Goal: Information Seeking & Learning: Learn about a topic

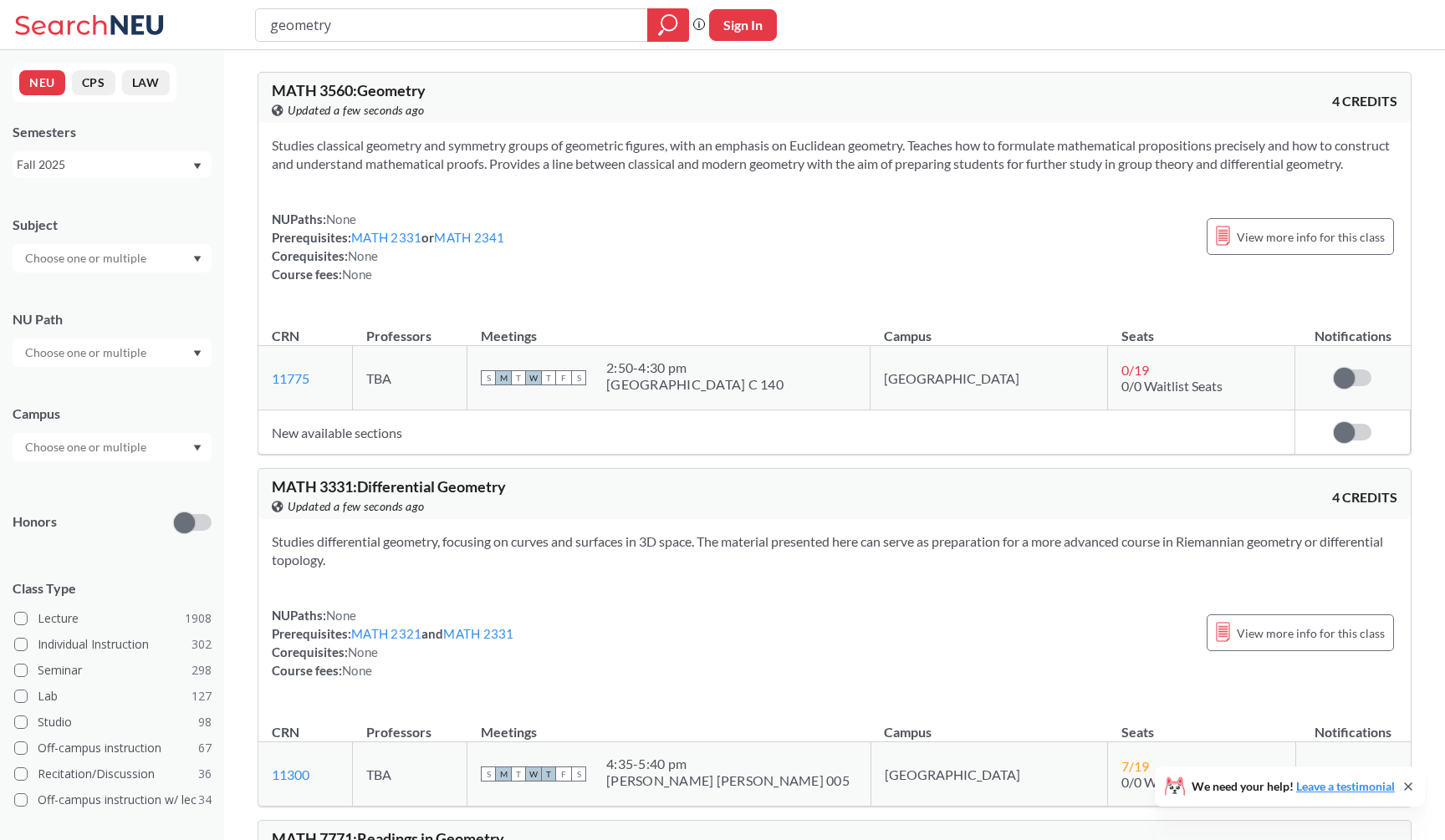
click at [589, 122] on div "MATH 3560 : Geometry View this course on Banner. Updated a few seconds ago 4 CR…" at bounding box center [835, 98] width 1152 height 50
click at [1007, 78] on div "MATH 3560 : Geometry View this course on Banner. Updated 2 minutes ago 4 CREDITS" at bounding box center [835, 98] width 1152 height 50
click at [660, 23] on icon "magnifying glass" at bounding box center [668, 25] width 20 height 23
click at [1016, 98] on div "MATH 3560 : Geometry View this course on Banner. Updated 3 minutes ago 4 CREDITS" at bounding box center [835, 98] width 1152 height 50
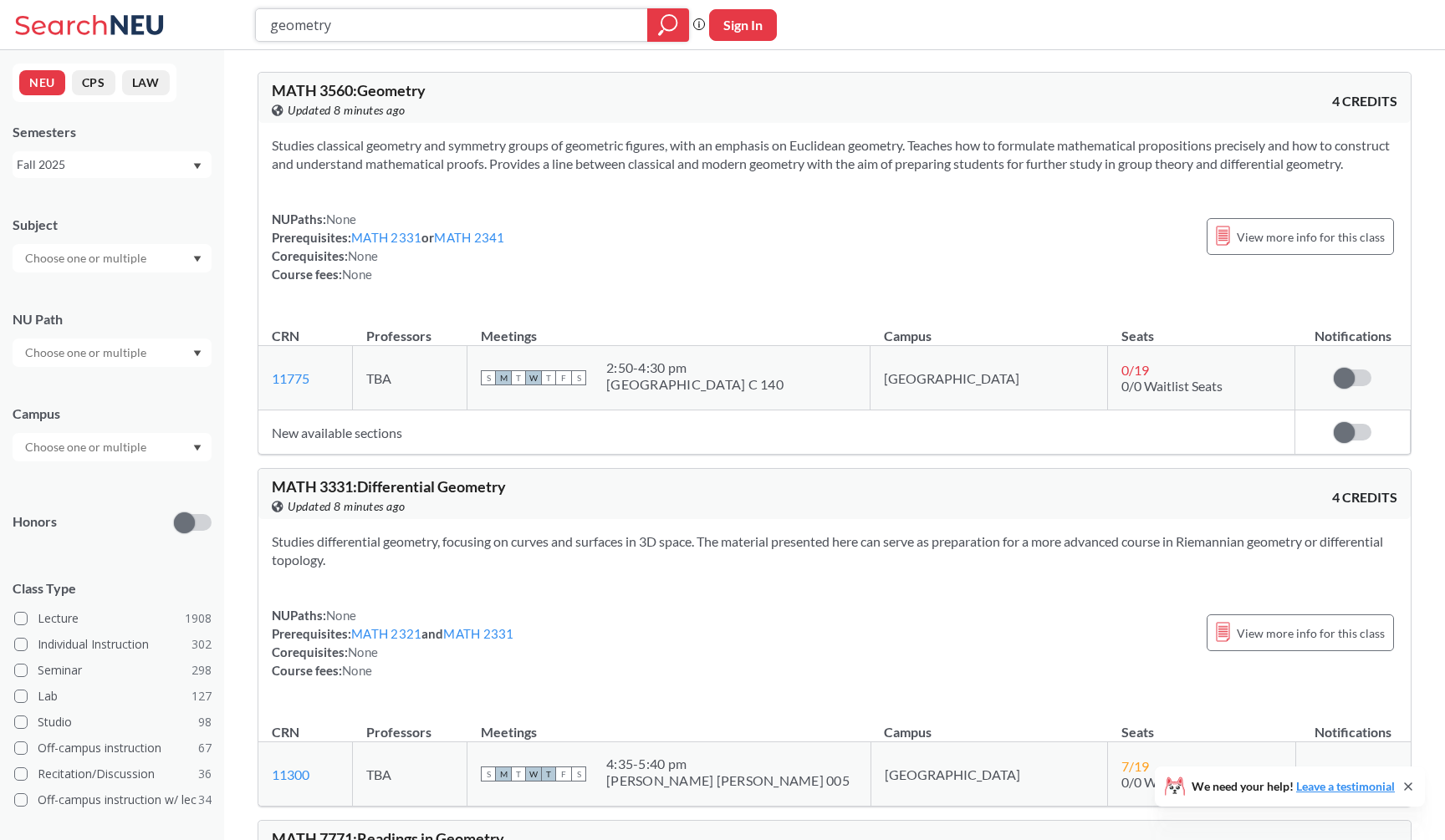
click at [596, 32] on input "geometry" at bounding box center [452, 25] width 367 height 28
type input "PL"
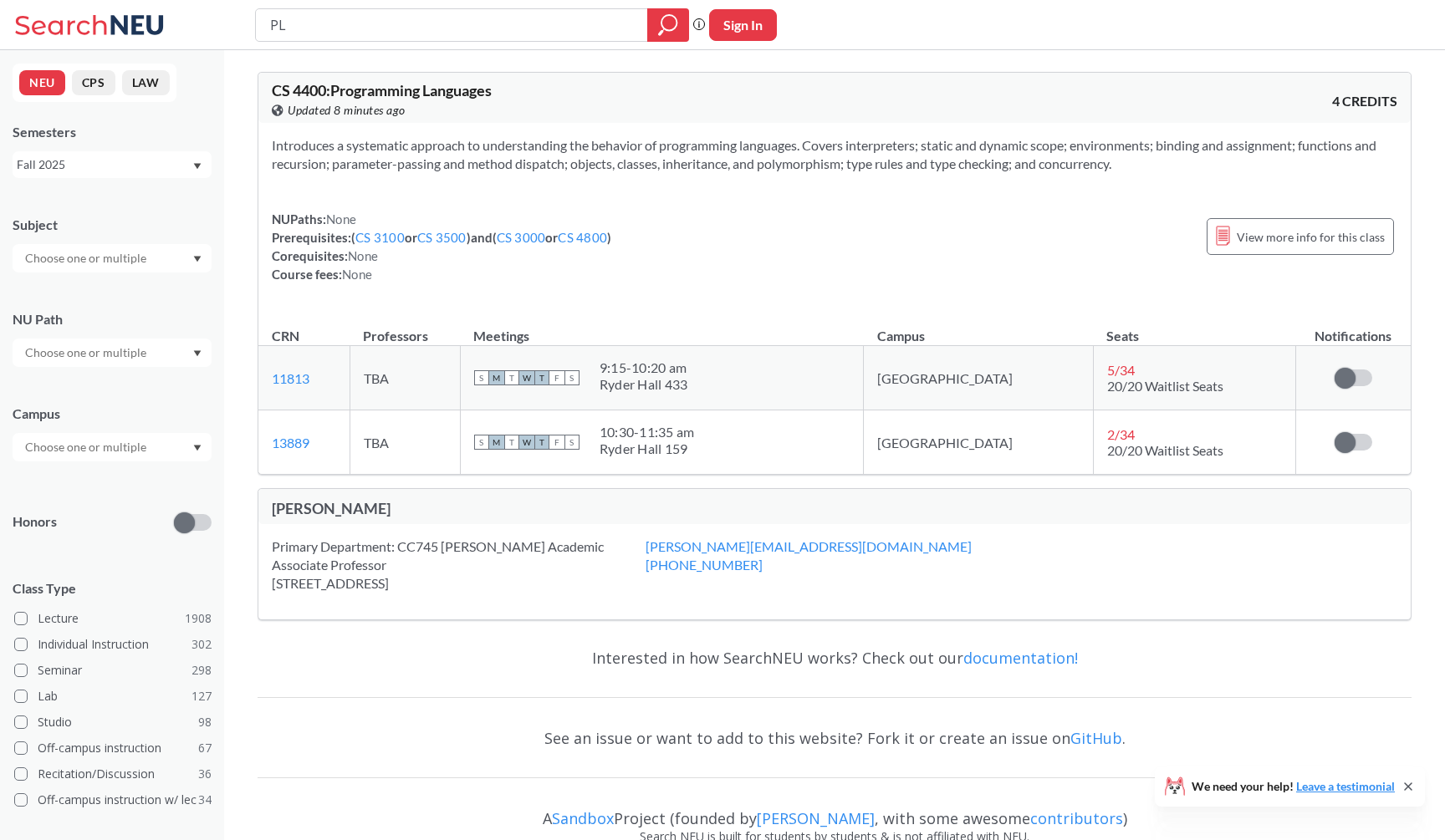
click at [776, 133] on div "Introduces a systematic approach to understanding the behavior of programming l…" at bounding box center [835, 216] width 1152 height 188
click at [349, 19] on input "PL" at bounding box center [452, 25] width 367 height 28
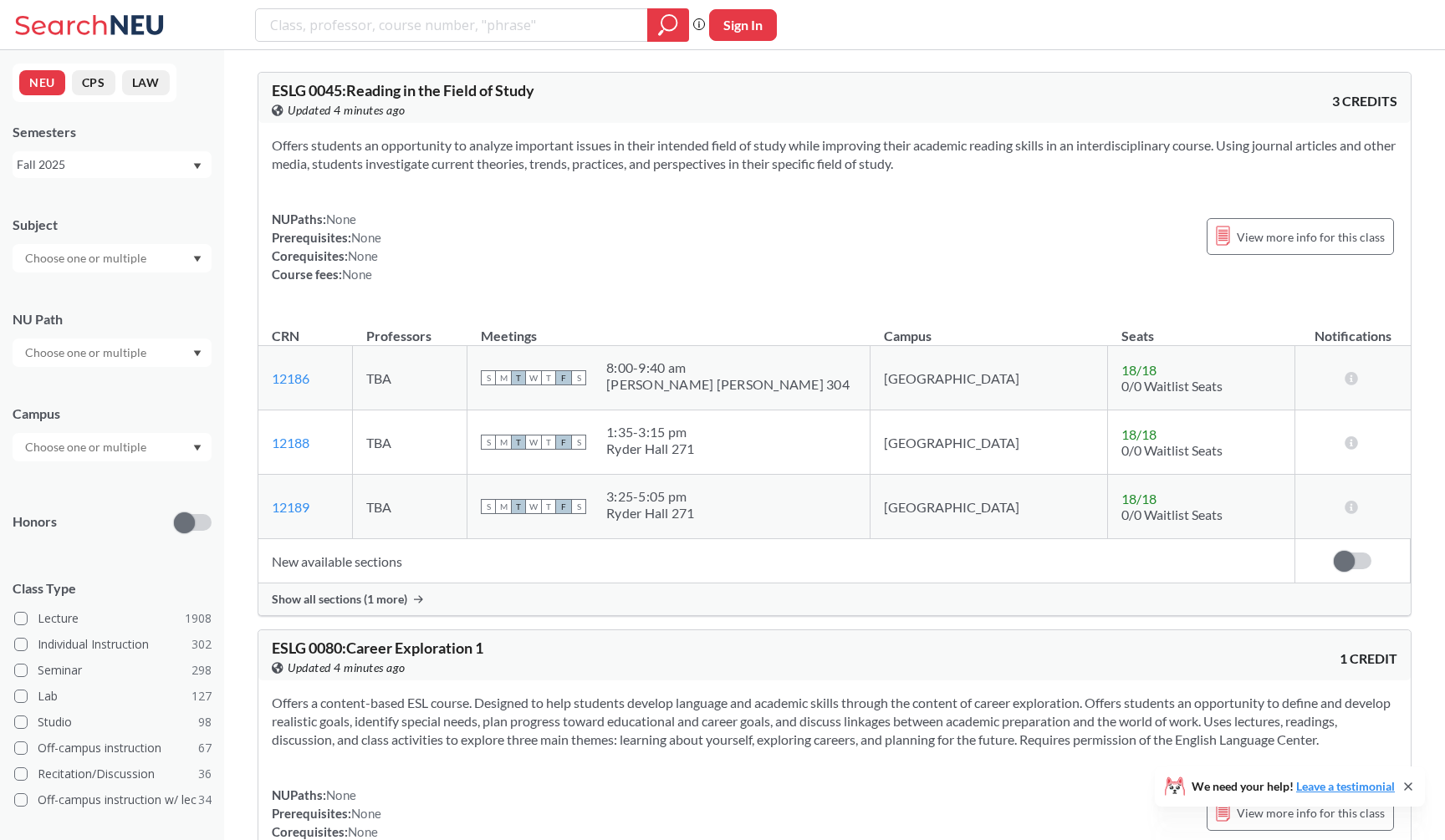
click at [122, 252] on input "text" at bounding box center [87, 258] width 140 height 20
click at [132, 304] on p "Computer Science" at bounding box center [116, 305] width 189 height 17
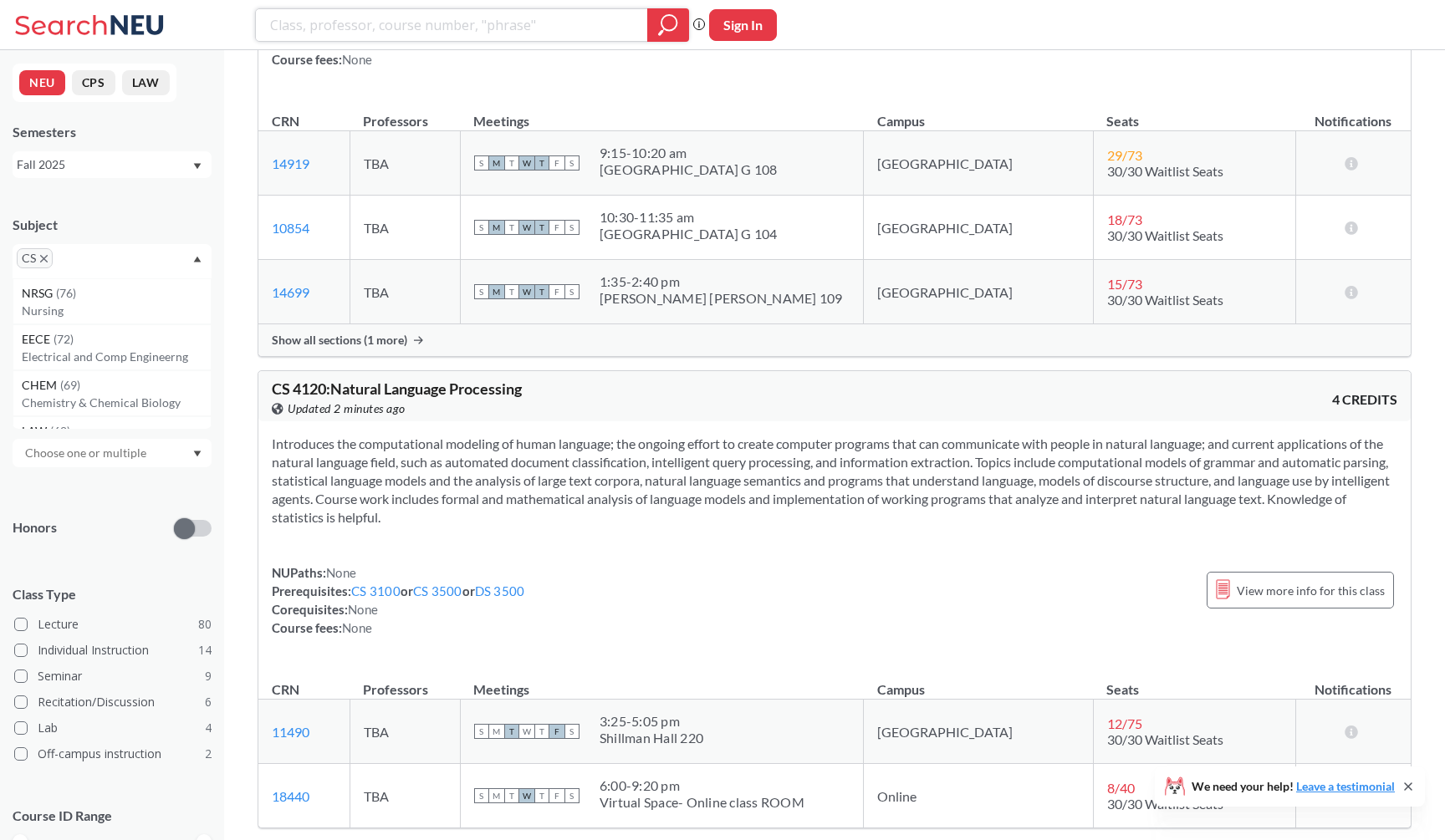
scroll to position [11456, 0]
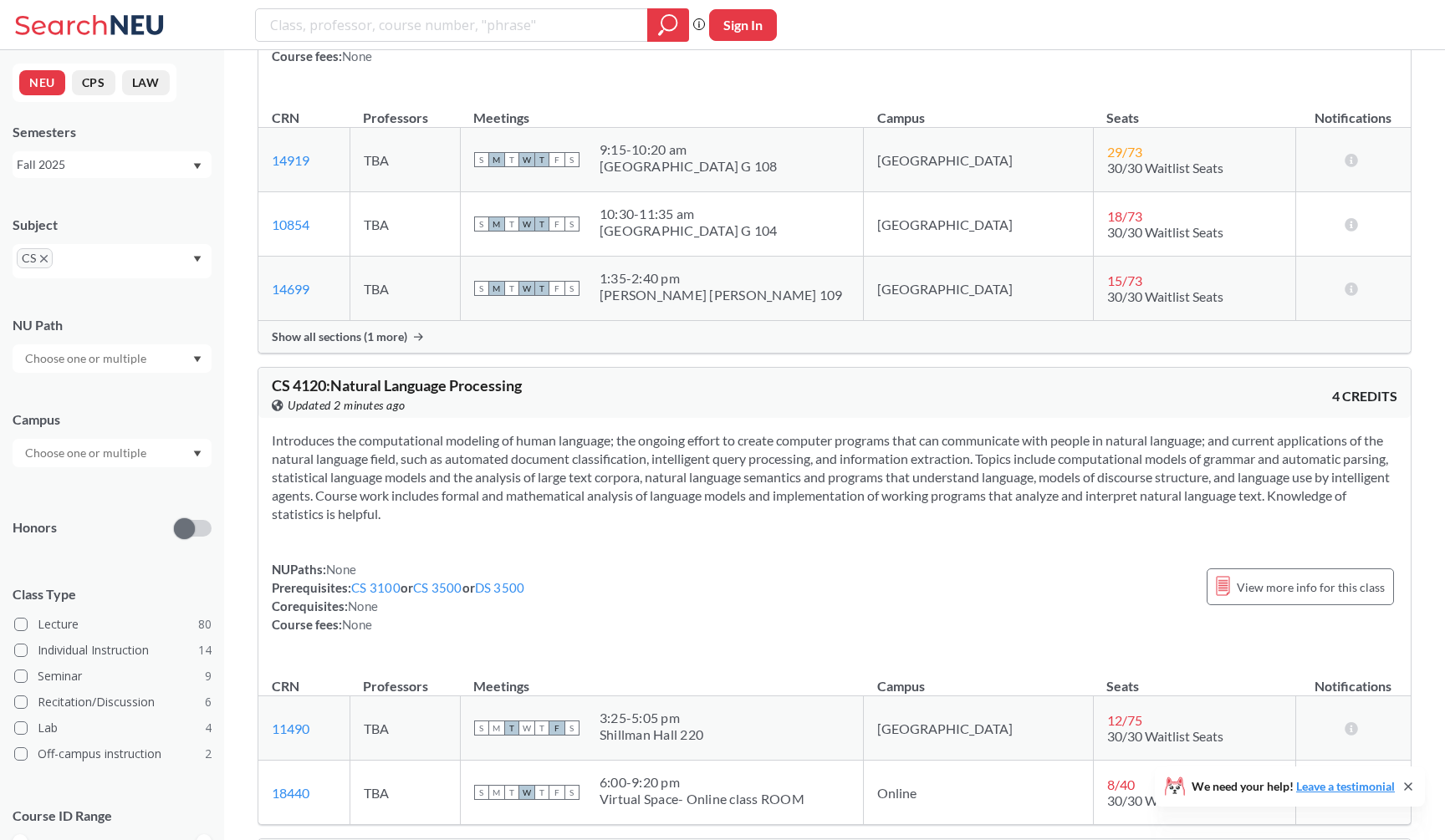
click at [403, 345] on div "Show all sections (1 more)" at bounding box center [835, 337] width 1152 height 32
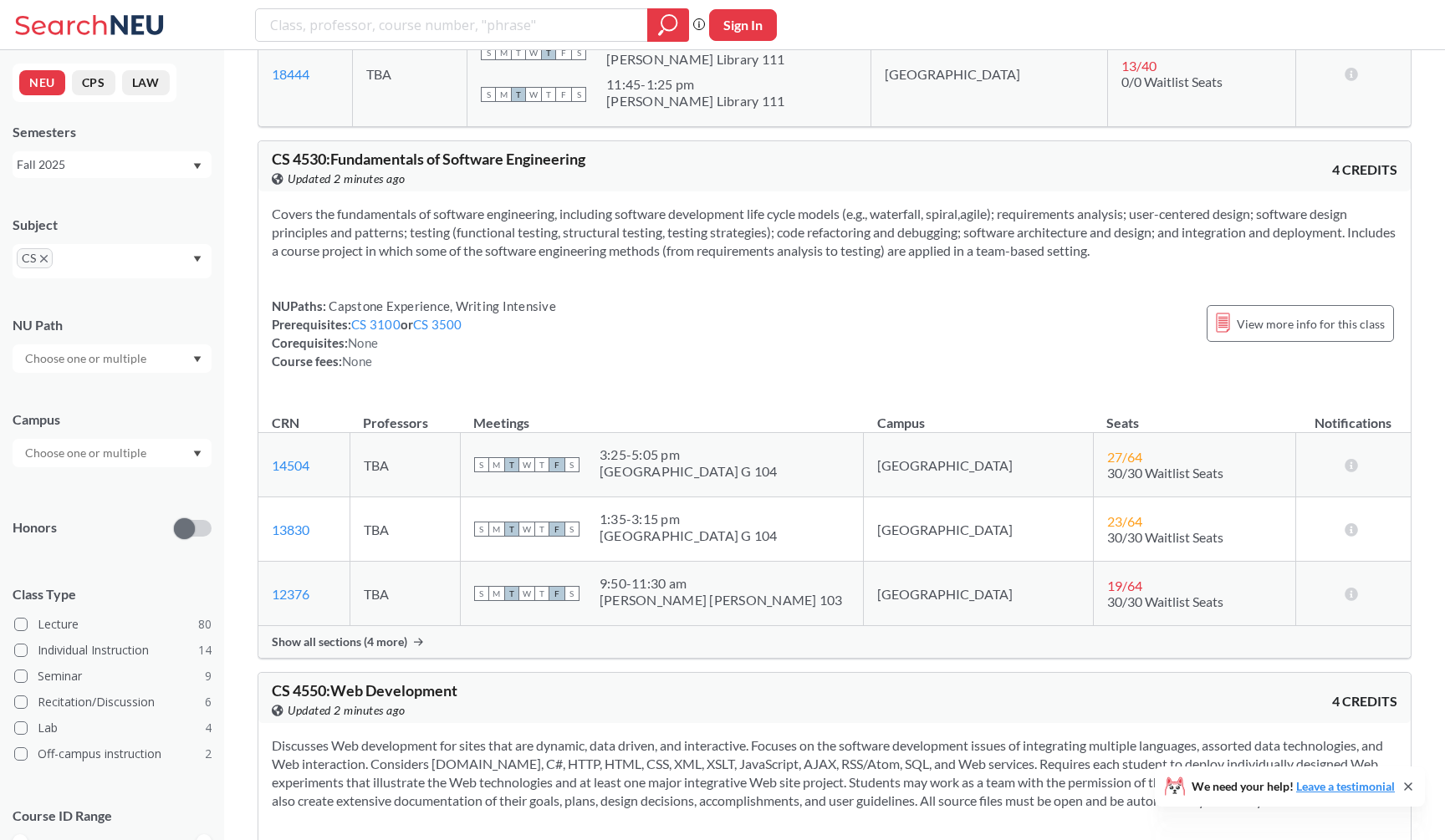
scroll to position [14558, 0]
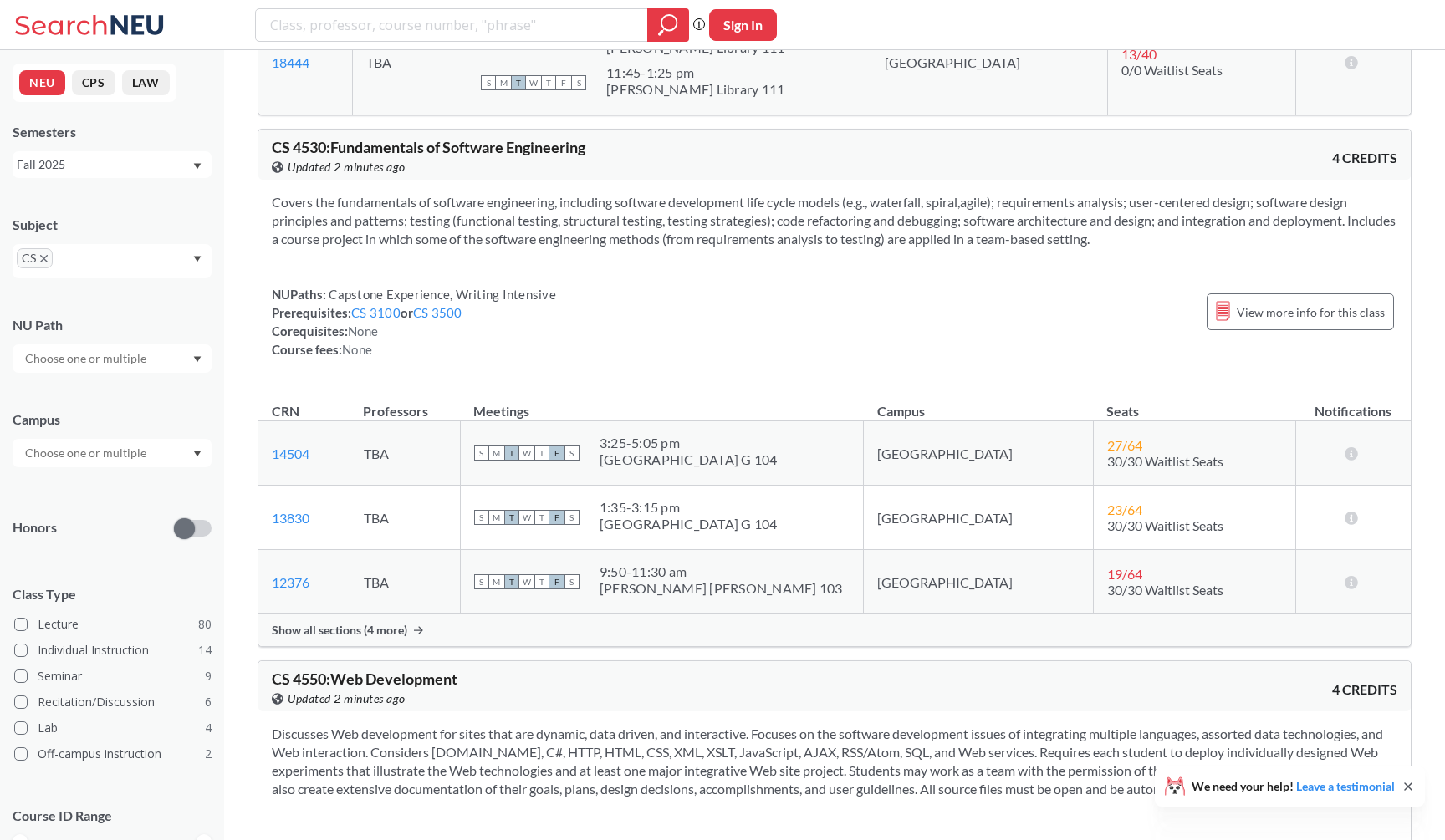
click at [405, 638] on span "Show all sections (4 more)" at bounding box center [340, 630] width 135 height 15
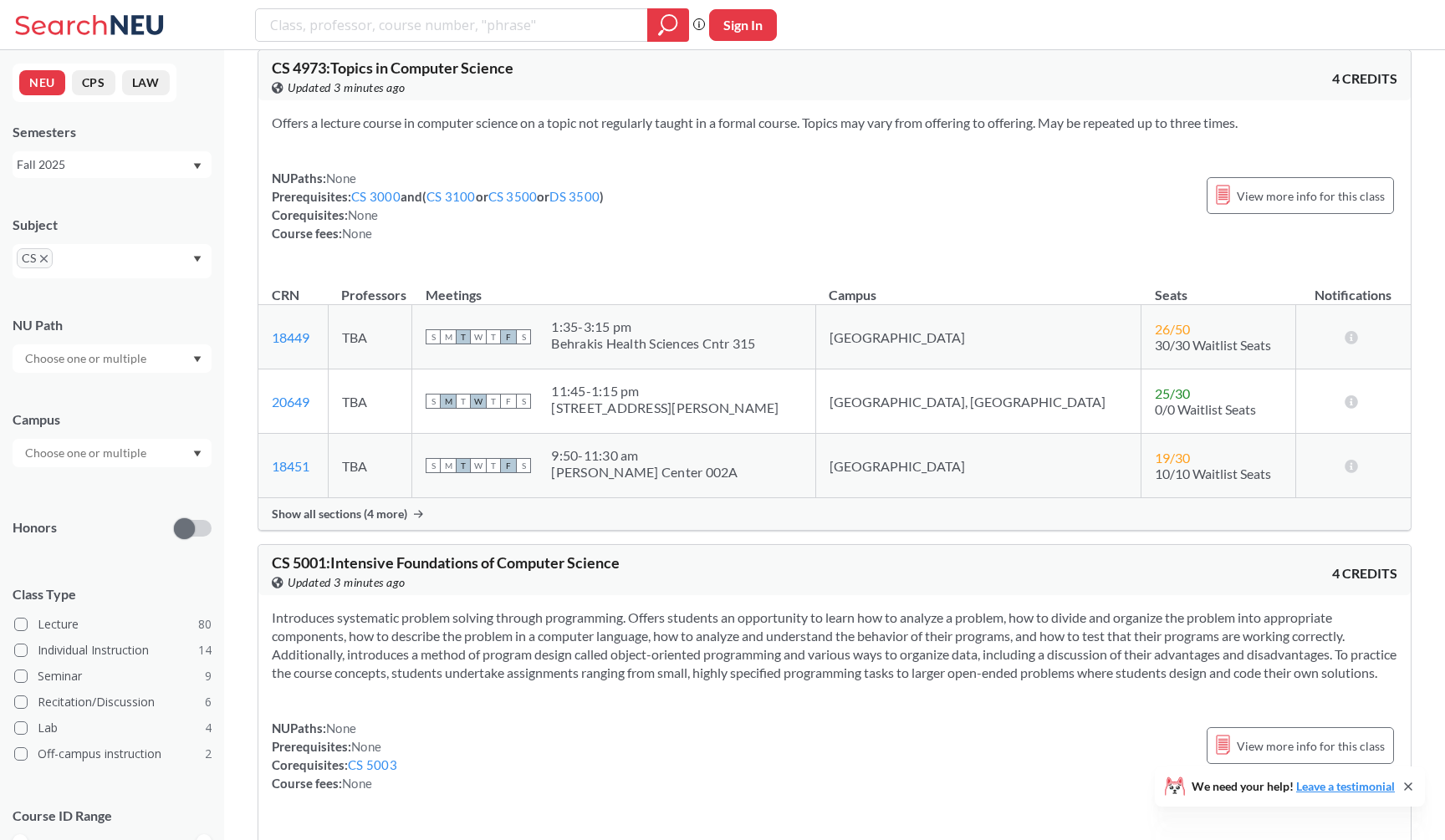
scroll to position [17059, 0]
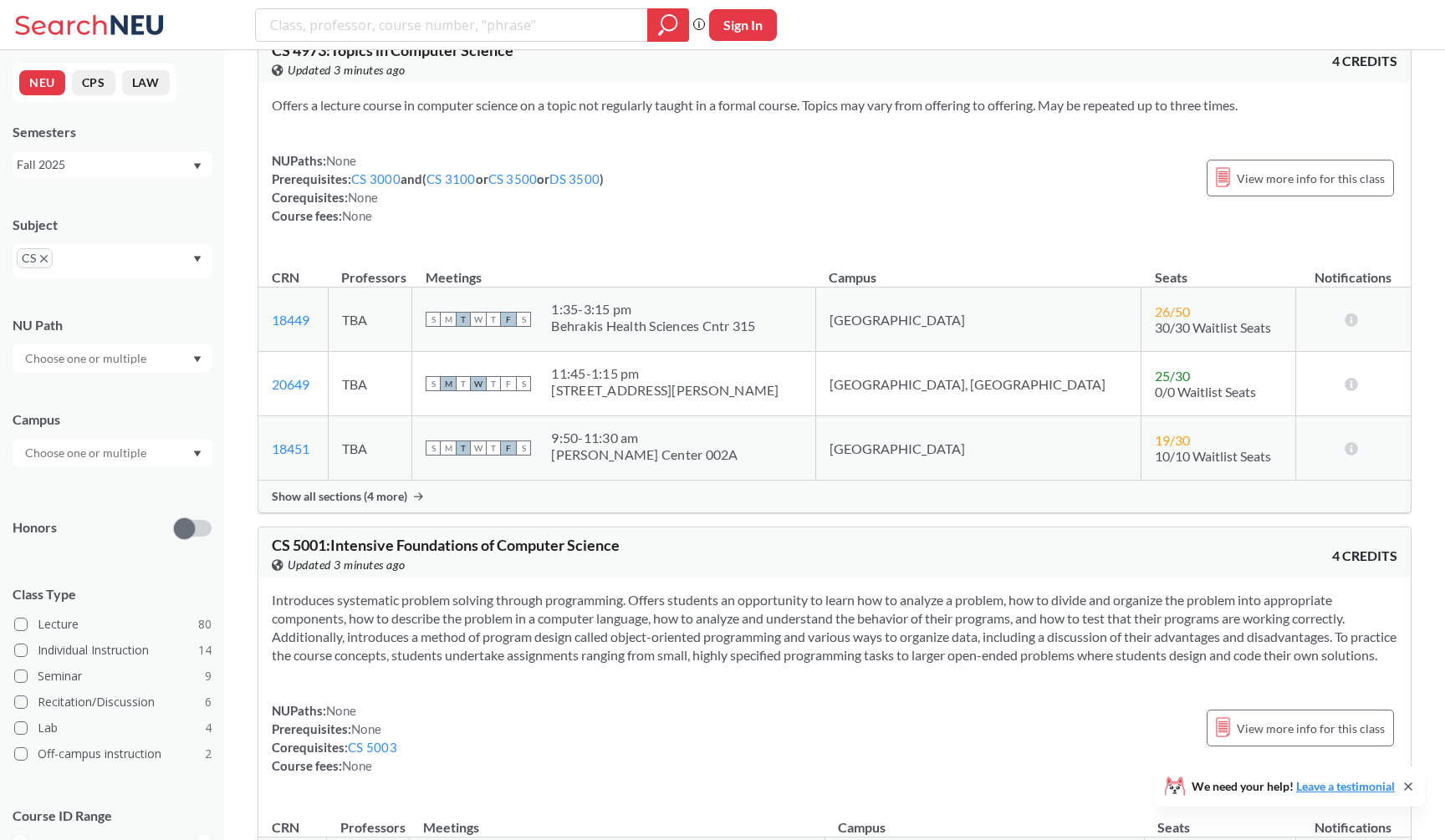
click at [388, 513] on div "Show all sections (4 more)" at bounding box center [835, 497] width 1152 height 32
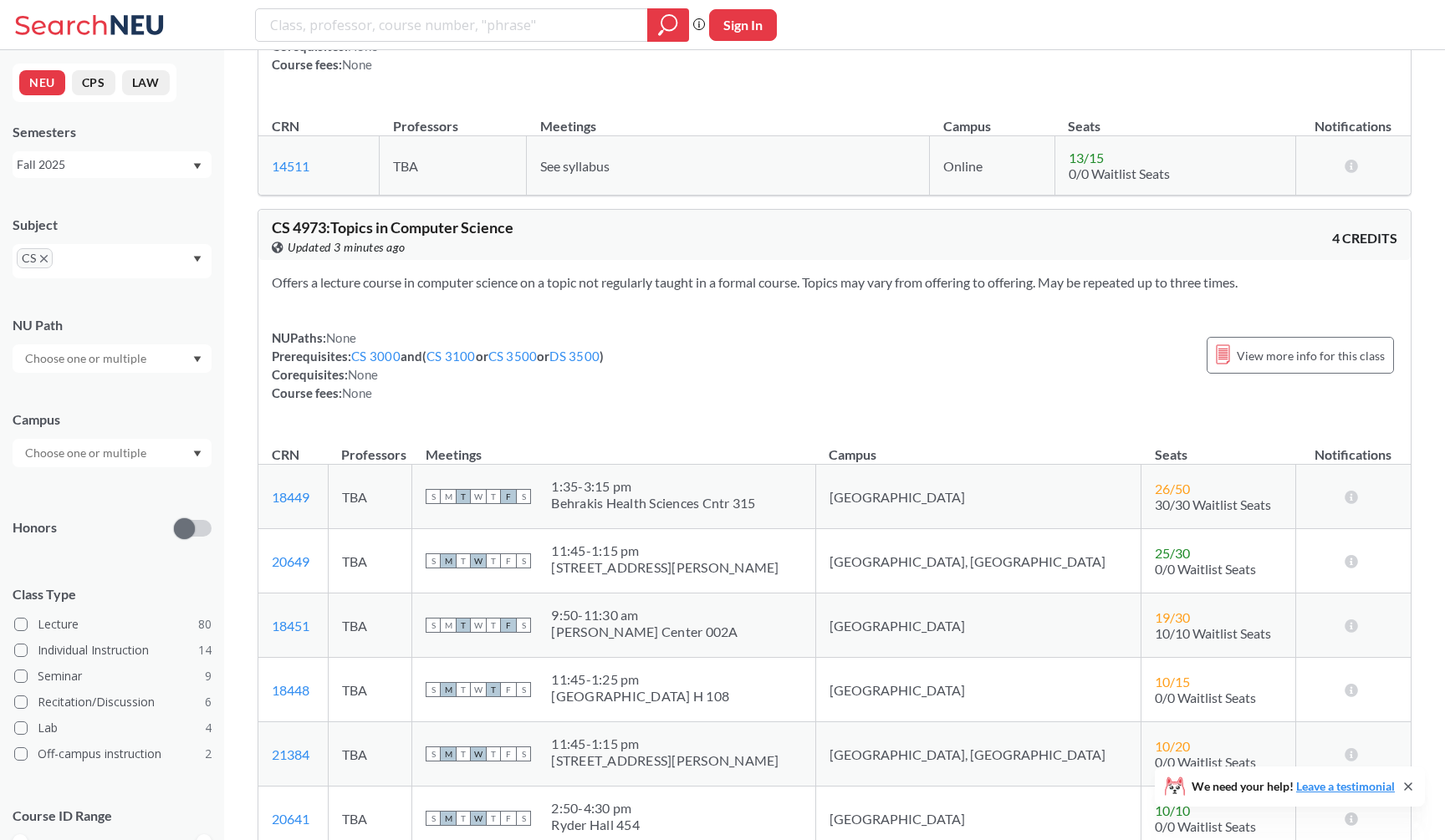
scroll to position [16619, 0]
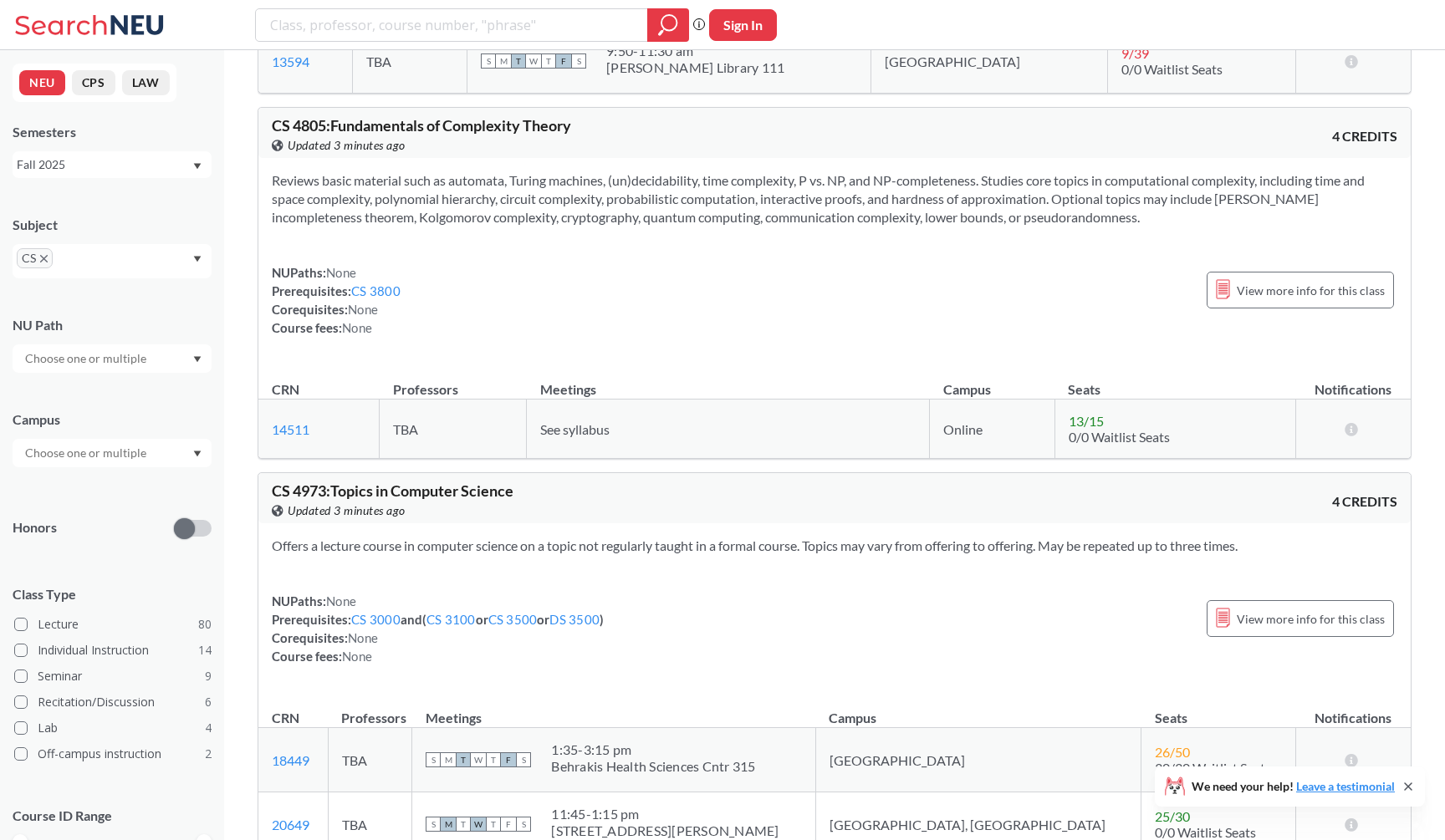
click at [42, 253] on span "CS" at bounding box center [35, 258] width 36 height 20
click at [45, 255] on icon "X to remove pill" at bounding box center [44, 259] width 7 height 7
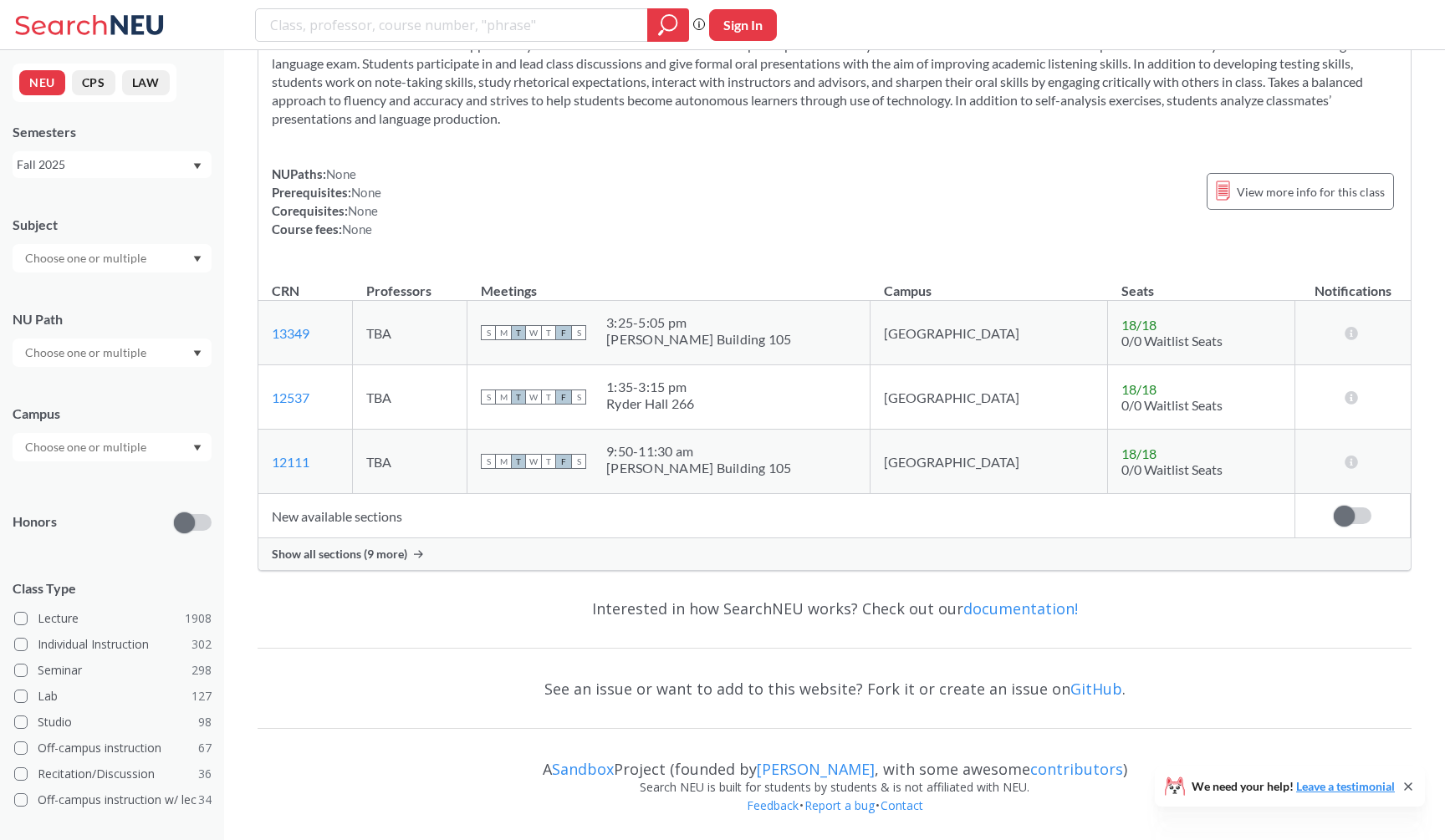
scroll to position [5016, 0]
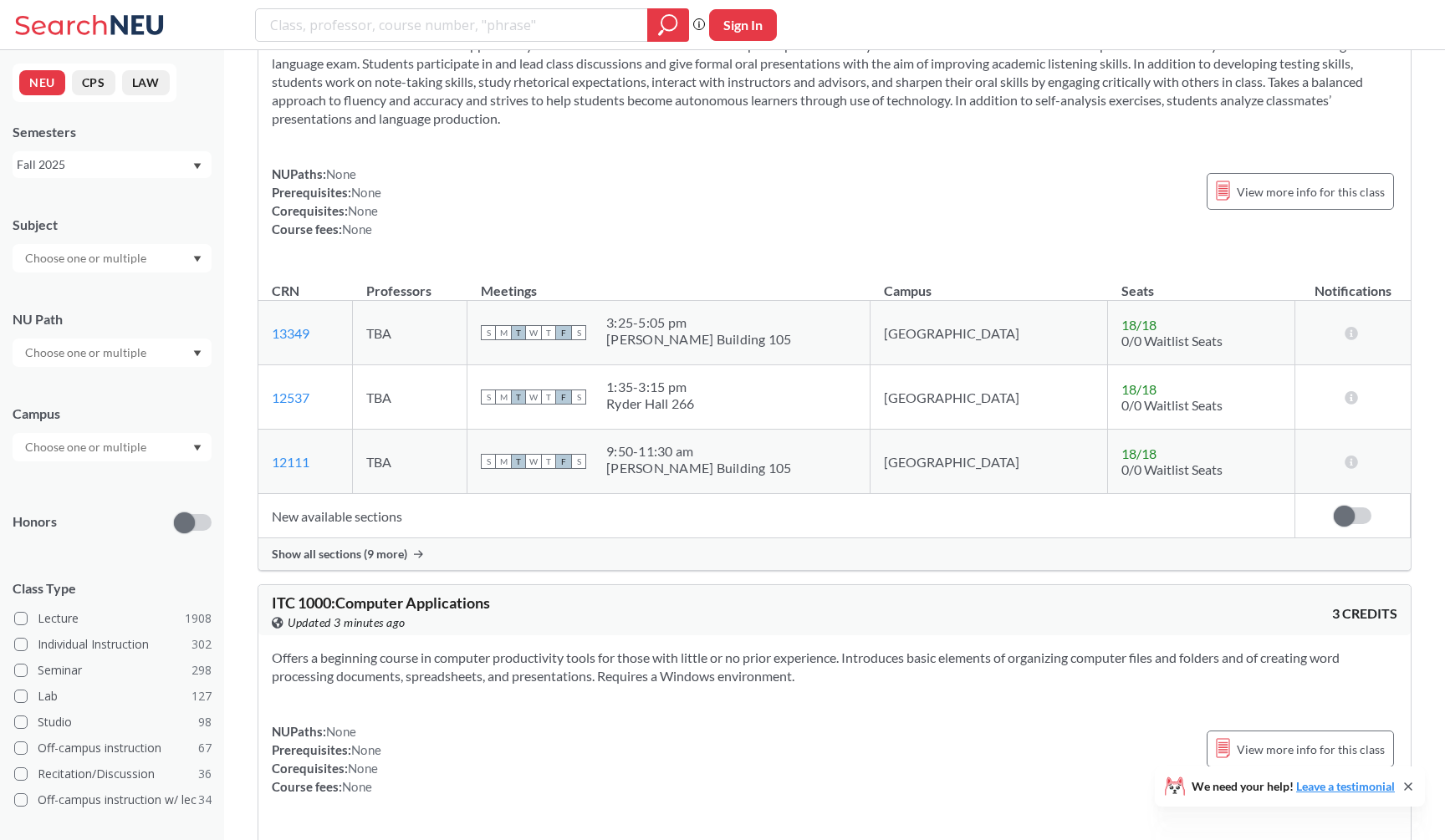
click at [52, 260] on input "text" at bounding box center [87, 258] width 140 height 20
click at [81, 384] on div "MATH ( 68 )" at bounding box center [116, 385] width 189 height 19
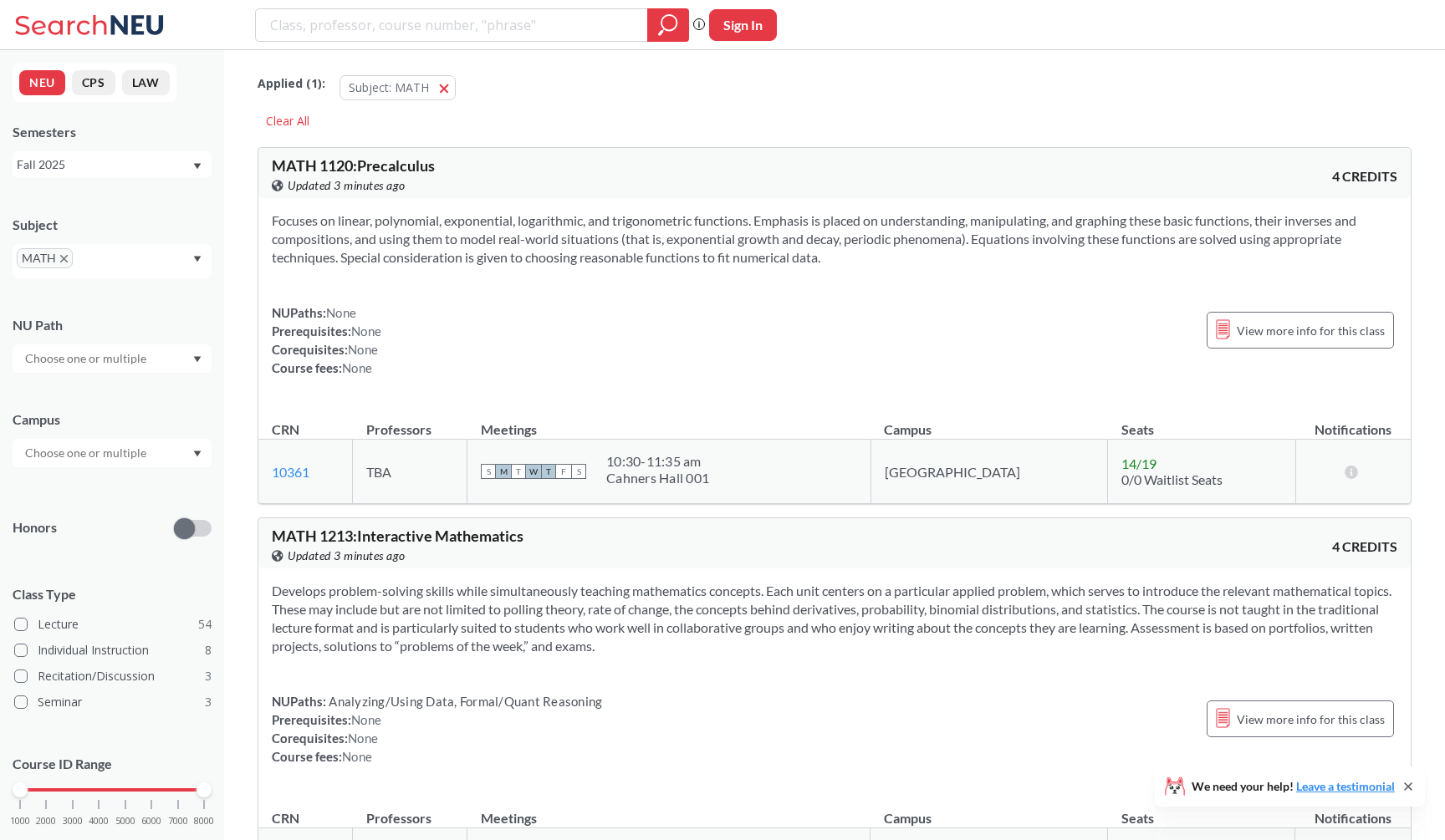
click at [353, 308] on span "None" at bounding box center [341, 312] width 30 height 15
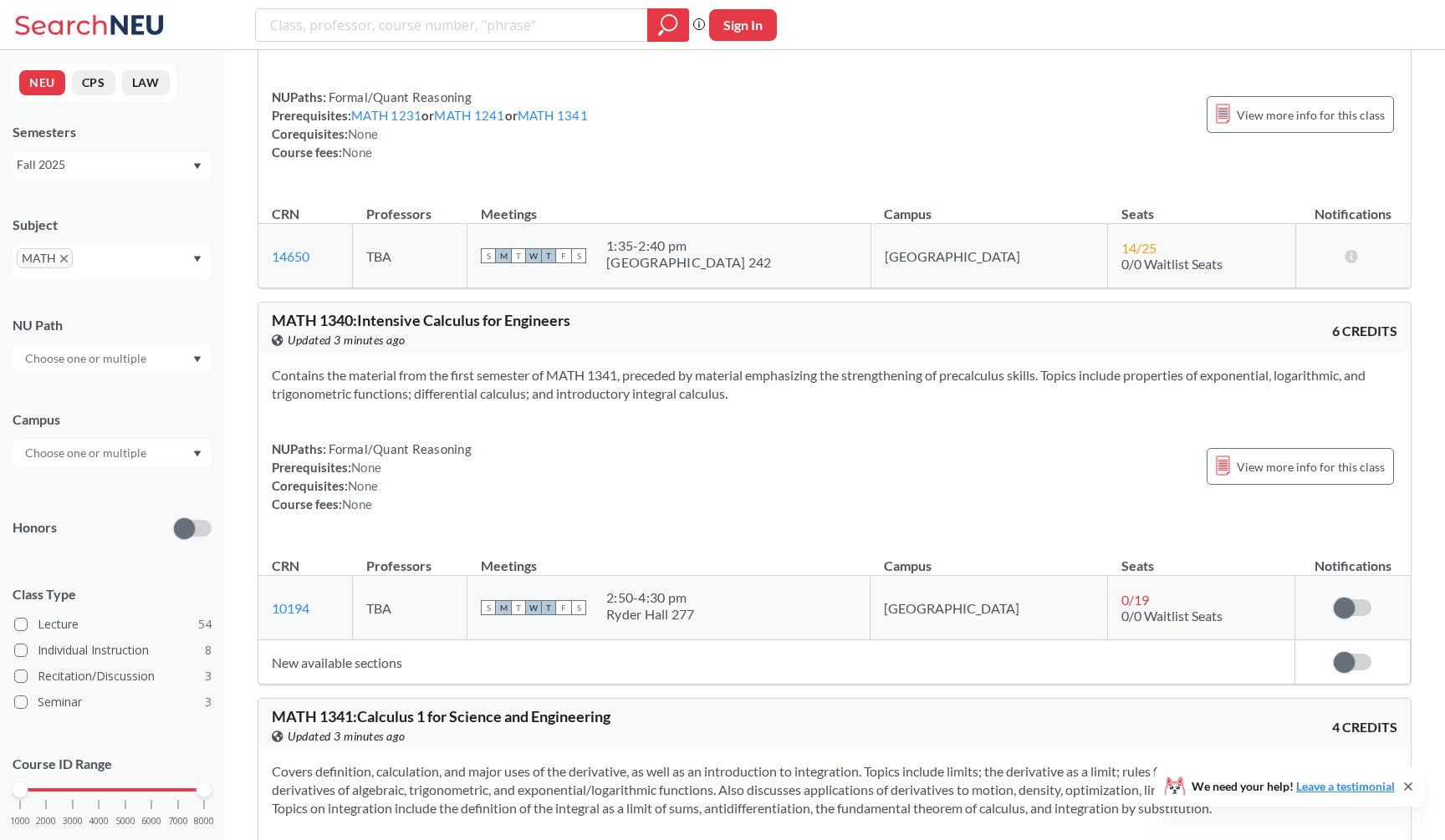
scroll to position [2994, 0]
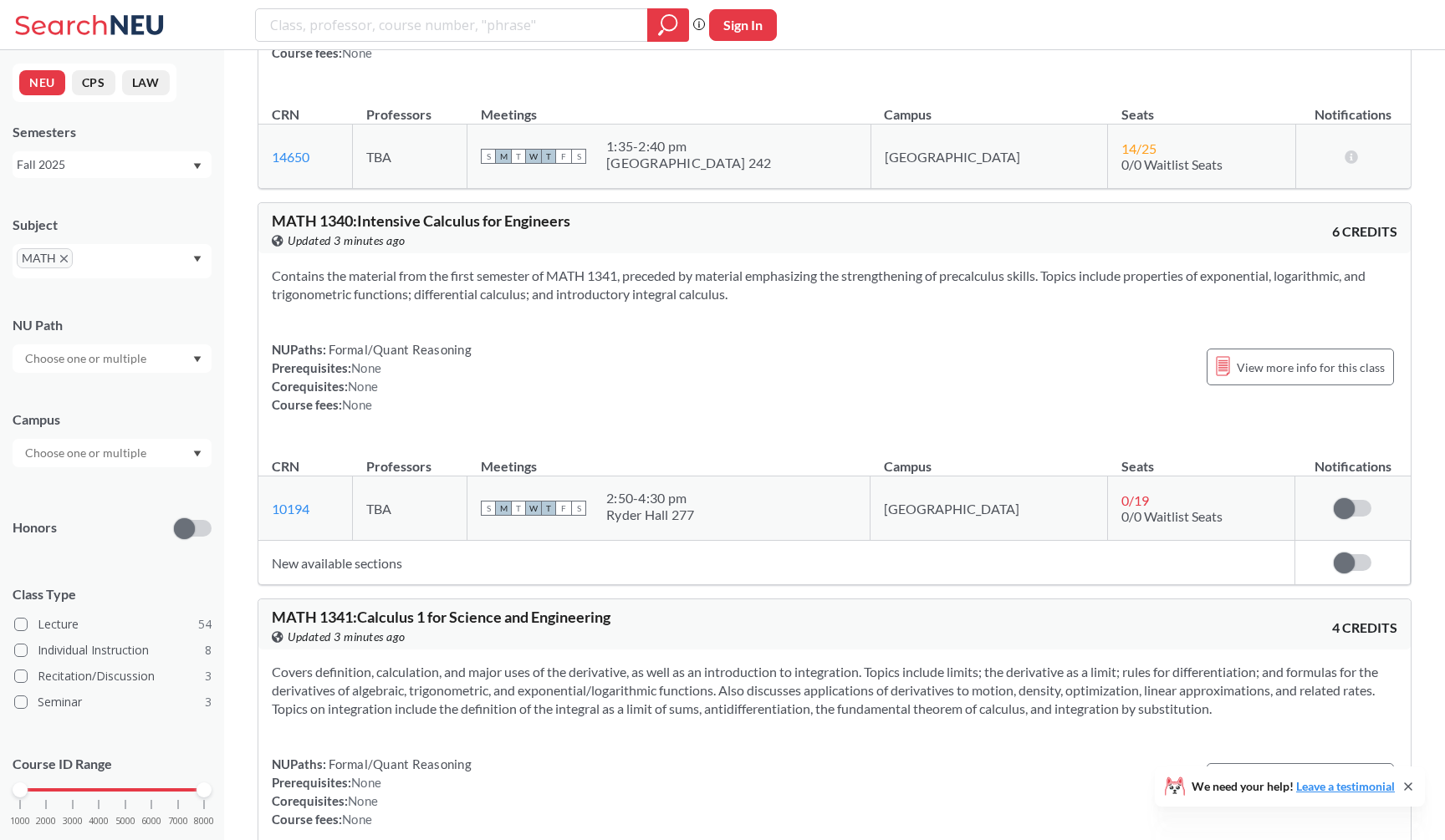
click at [353, 308] on div "Contains the material from the first semester of MATH 1341, preceded by materia…" at bounding box center [835, 347] width 1152 height 188
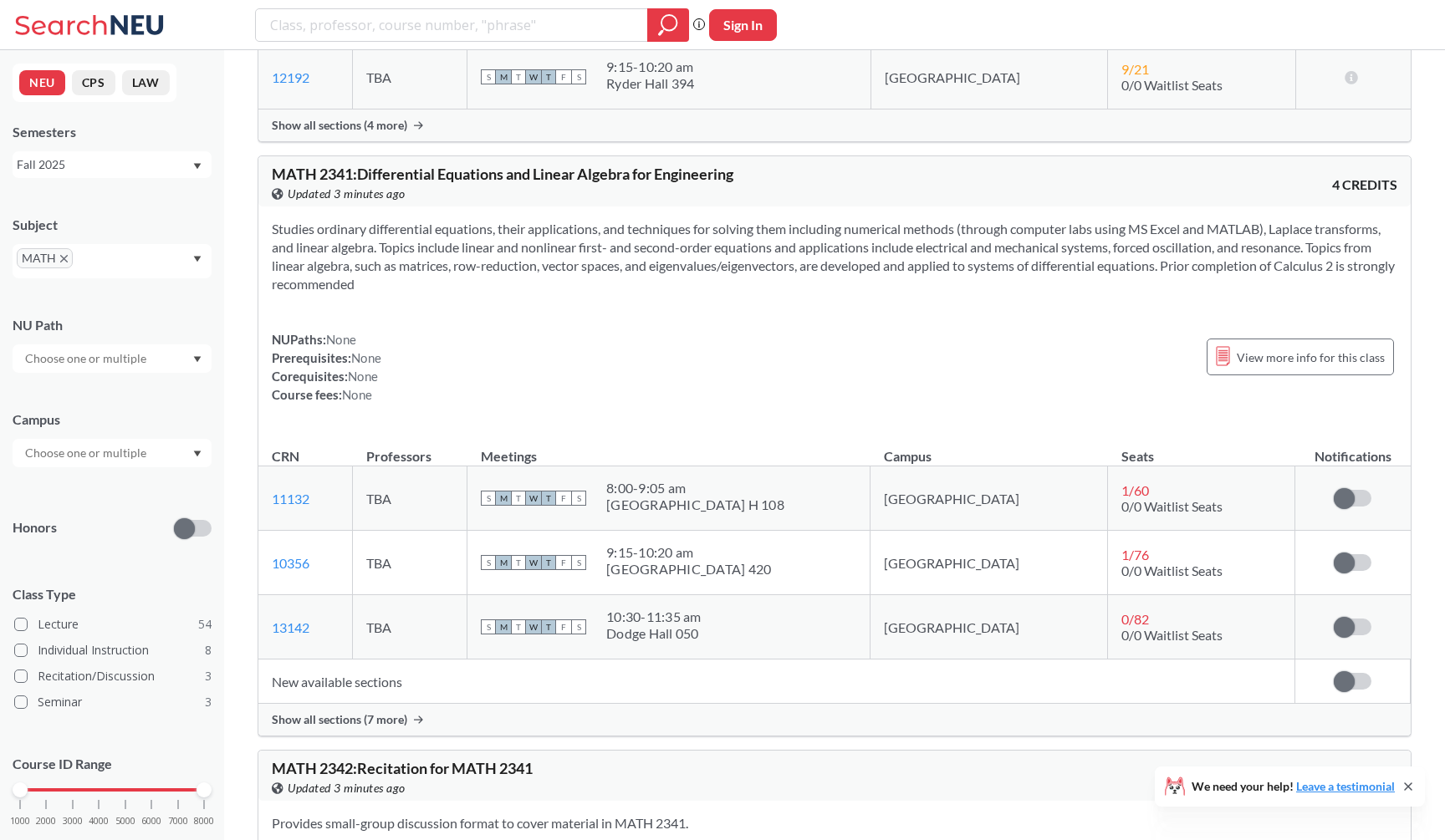
scroll to position [7518, 0]
click at [466, 735] on div "Show all sections (7 more)" at bounding box center [835, 719] width 1152 height 32
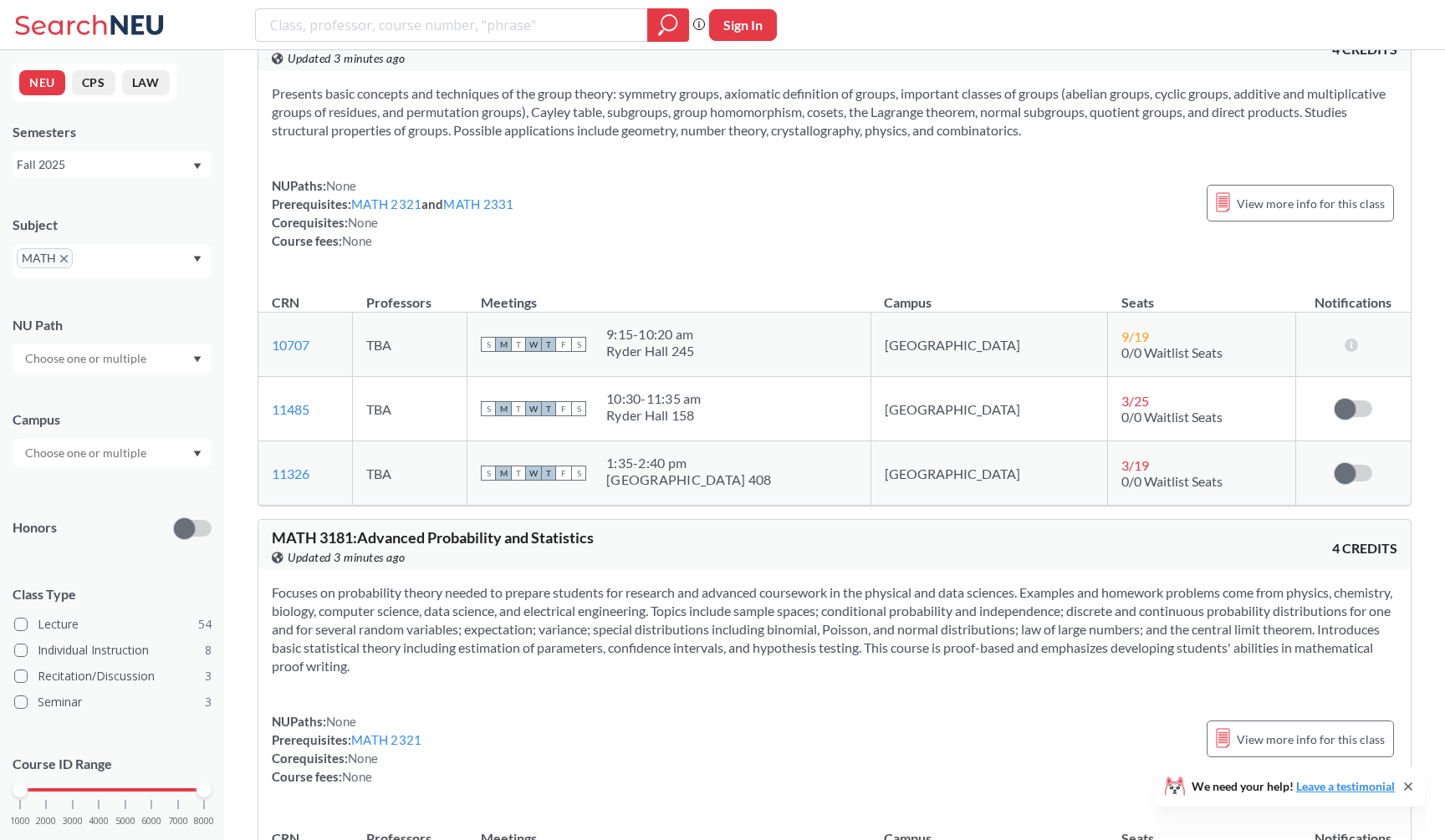
scroll to position [10637, 0]
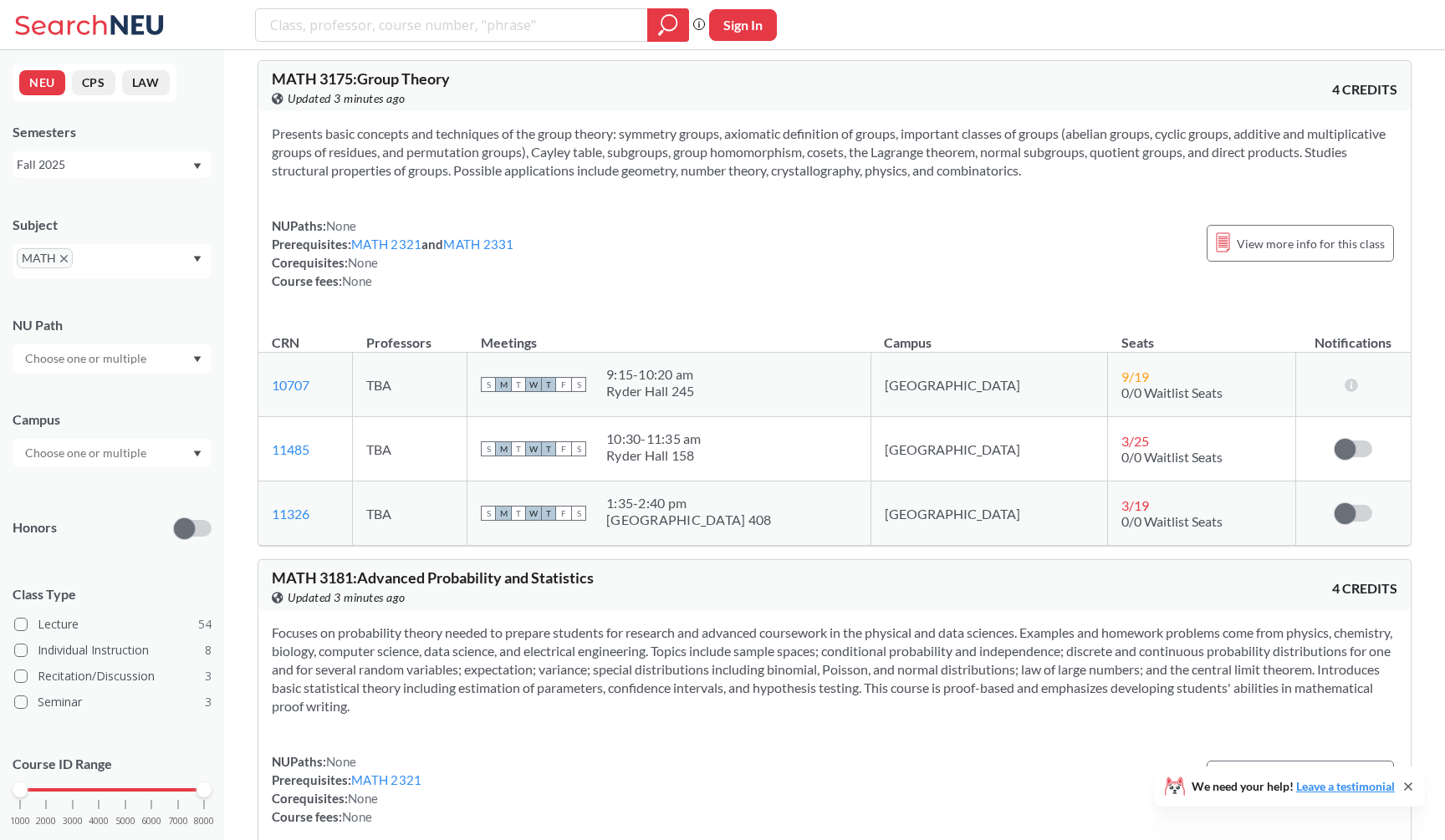
click at [526, 473] on td "S M T W T F S 10:30 - 11:35 am [GEOGRAPHIC_DATA] 158" at bounding box center [669, 449] width 403 height 64
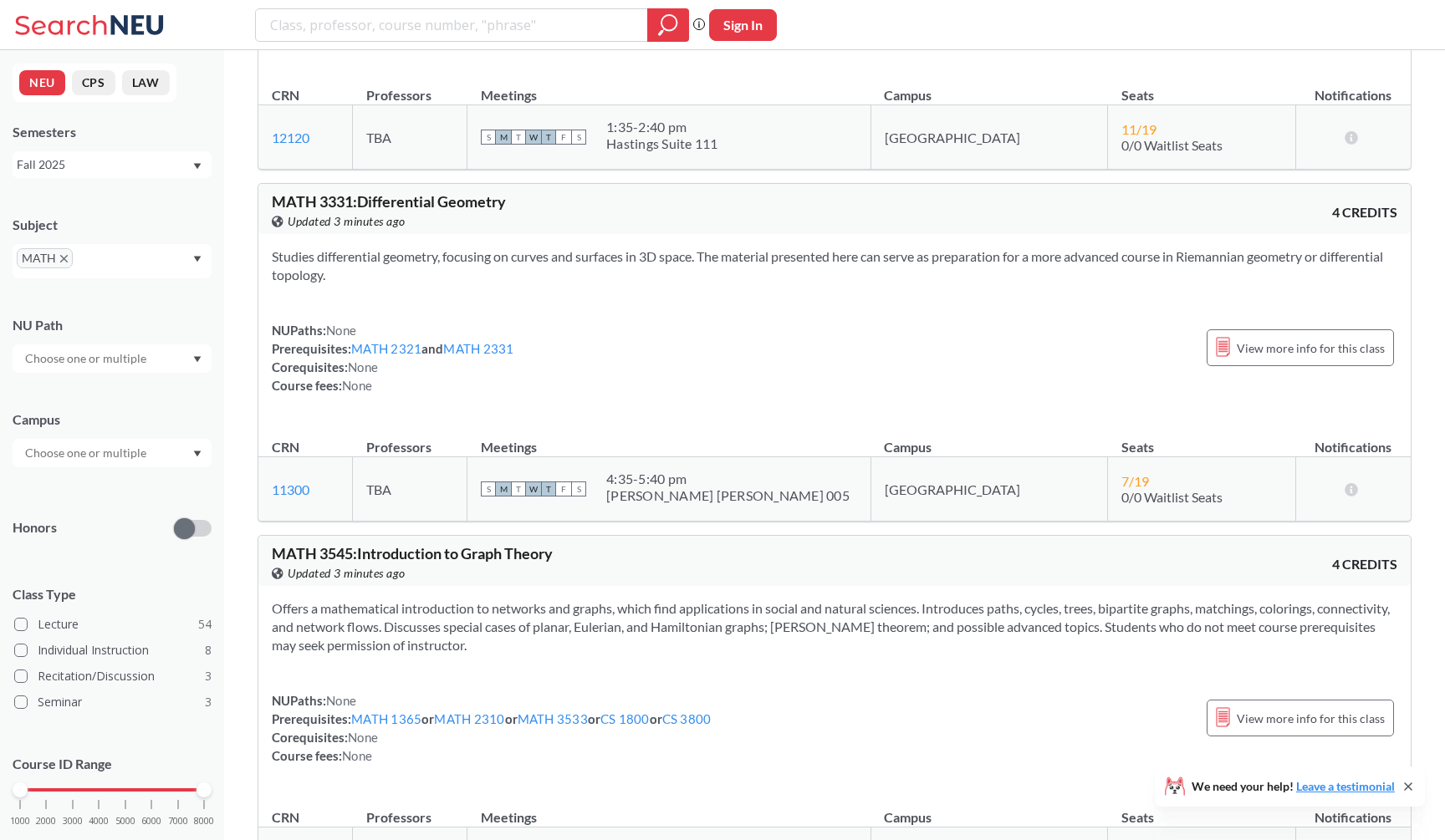
scroll to position [11883, 0]
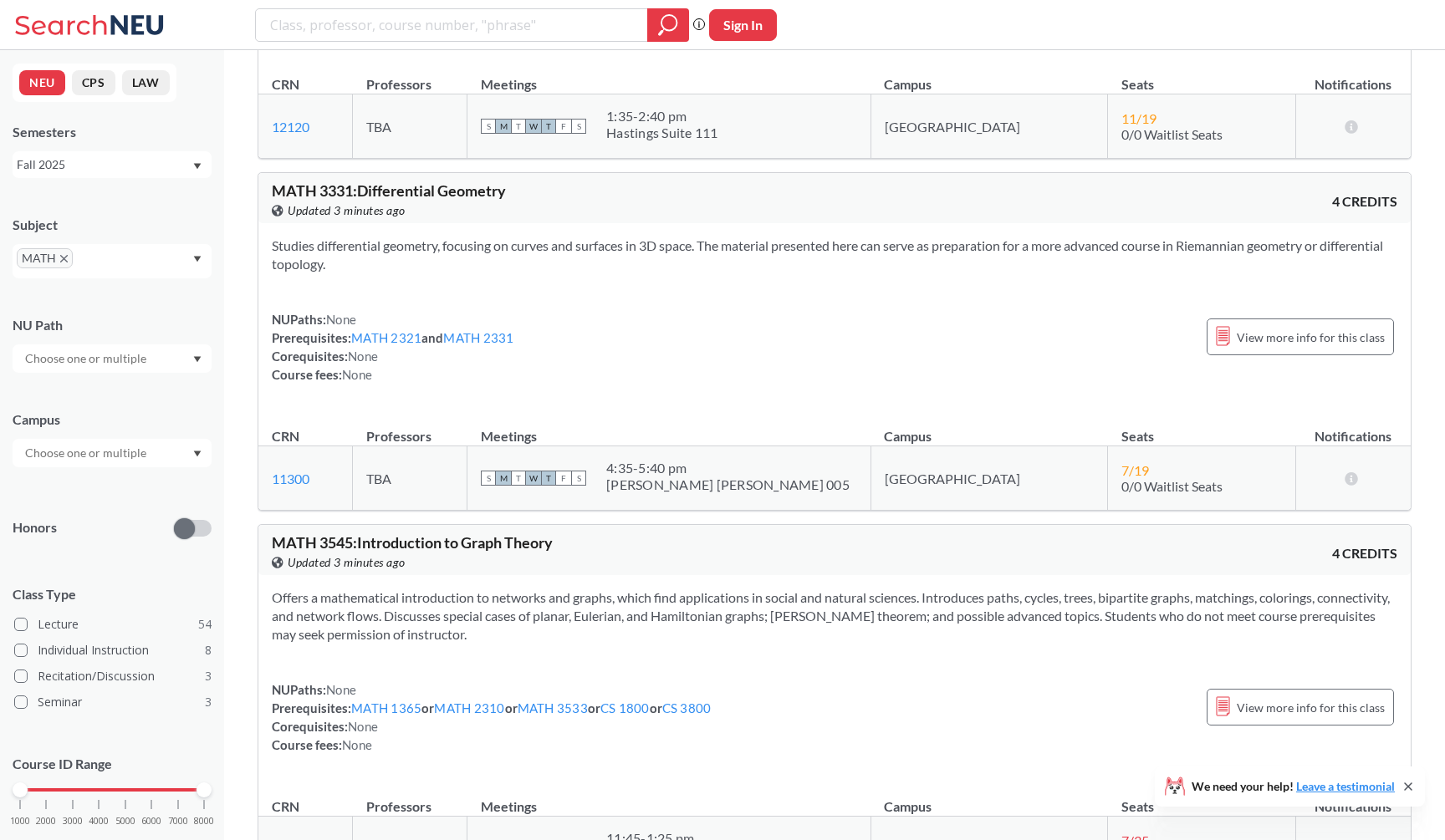
click at [547, 446] on th "Meetings" at bounding box center [669, 428] width 403 height 36
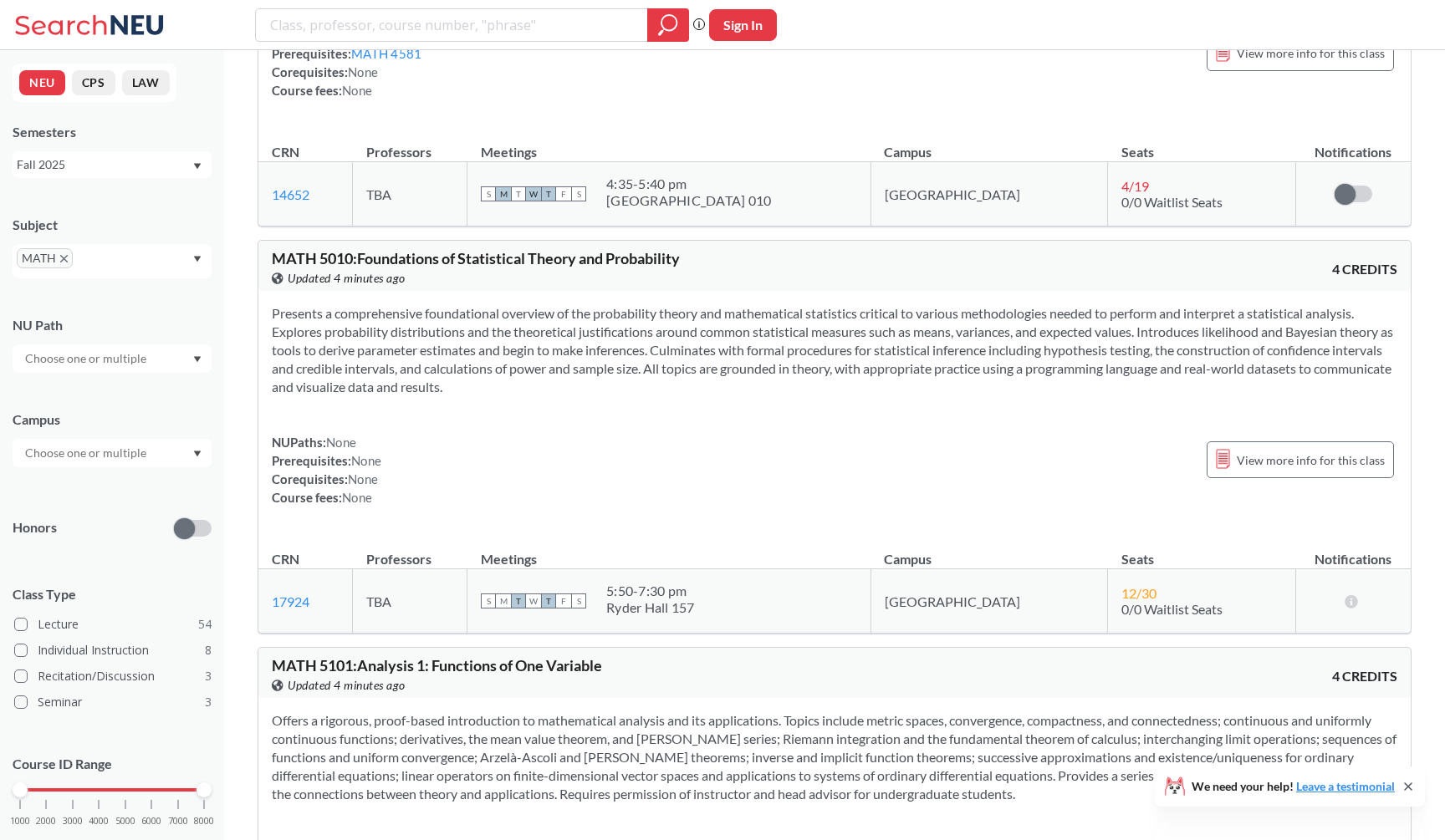
scroll to position [17117, 0]
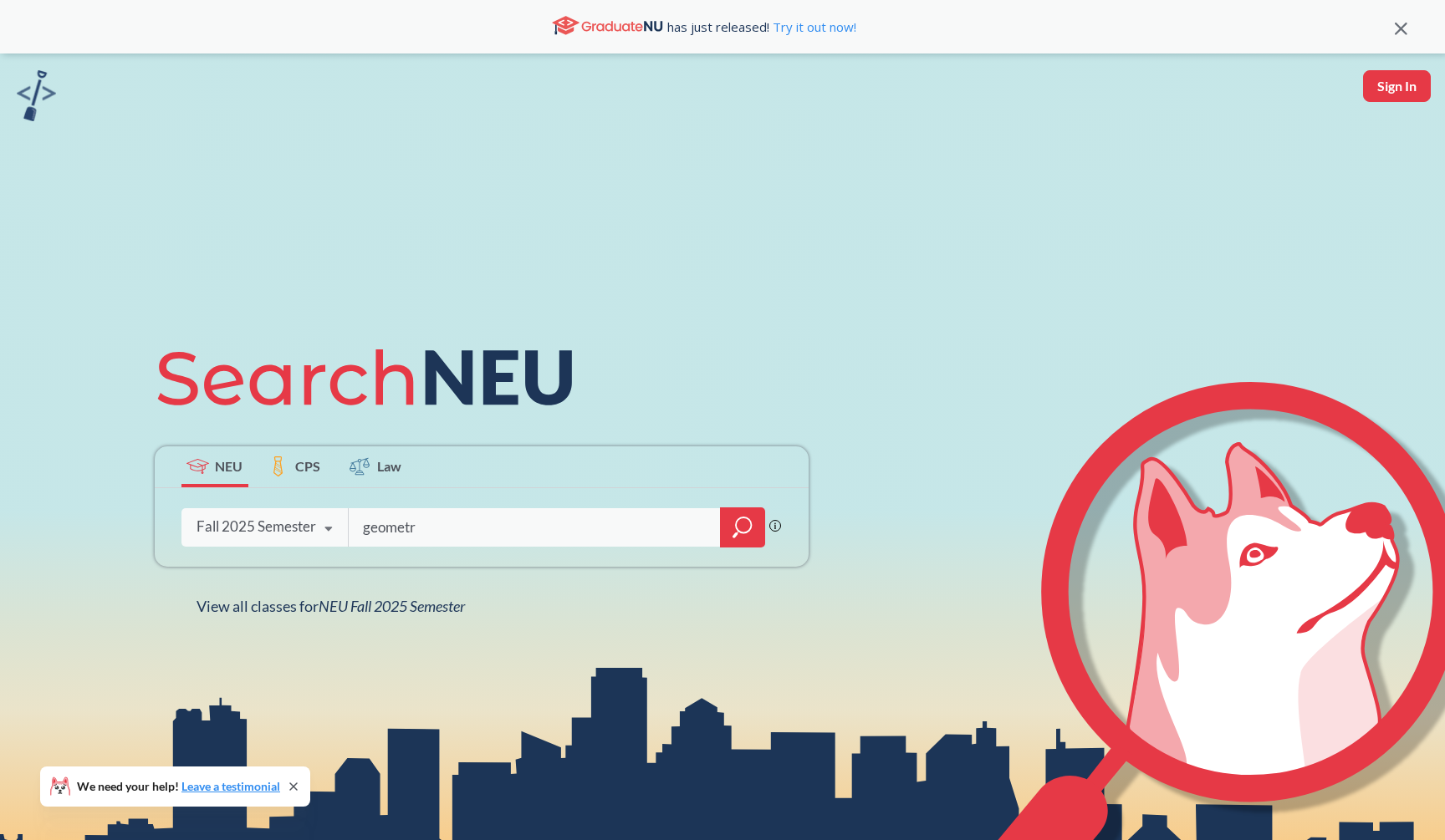
type input "geometry"
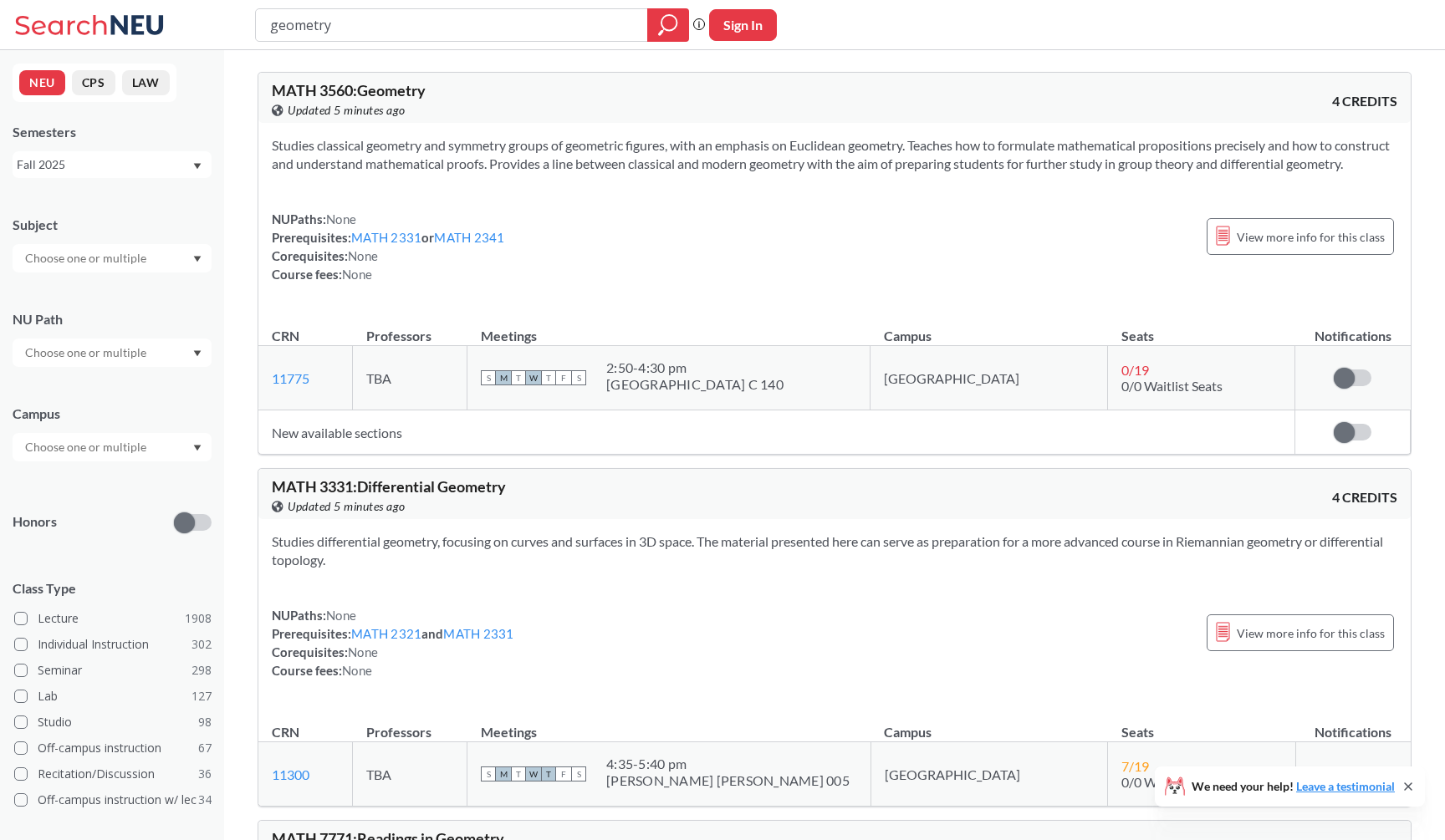
click at [1114, 98] on div "MATH 3560 : Geometry View this course on Banner. Updated 5 minutes ago 4 CREDITS" at bounding box center [835, 98] width 1152 height 50
click at [964, 46] on div "geometry Phrase search guarantees the exact search appears in the results. Ex. …" at bounding box center [722, 25] width 1445 height 50
click at [1088, 11] on div "geometry Phrase search guarantees the exact search appears in the results. Ex. …" at bounding box center [722, 25] width 1445 height 50
